Goal: Book appointment/travel/reservation

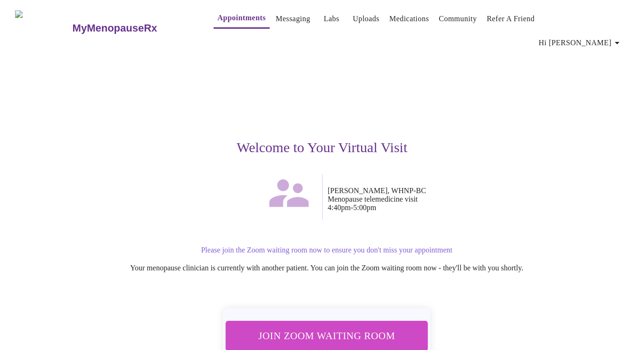
click at [358, 327] on span "Join Zoom Waiting Room" at bounding box center [326, 335] width 177 height 17
